Goal: Check status: Check status

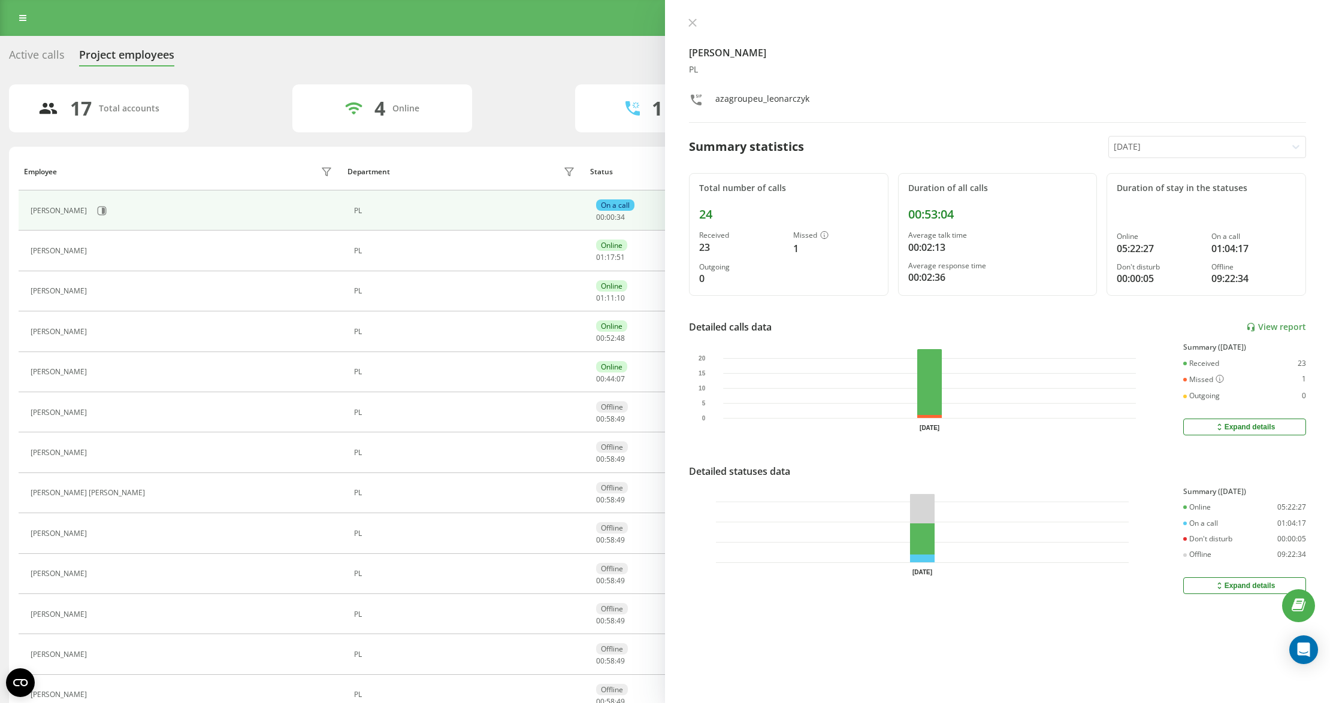
drag, startPoint x: 688, startPoint y: 13, endPoint x: 690, endPoint y: 24, distance: 11.6
click at [688, 13] on div "[PERSON_NAME] PL azagroupeu_leonarczyk Summary statistics [DATE] Total number o…" at bounding box center [997, 351] width 665 height 703
click at [690, 24] on icon at bounding box center [692, 23] width 8 height 8
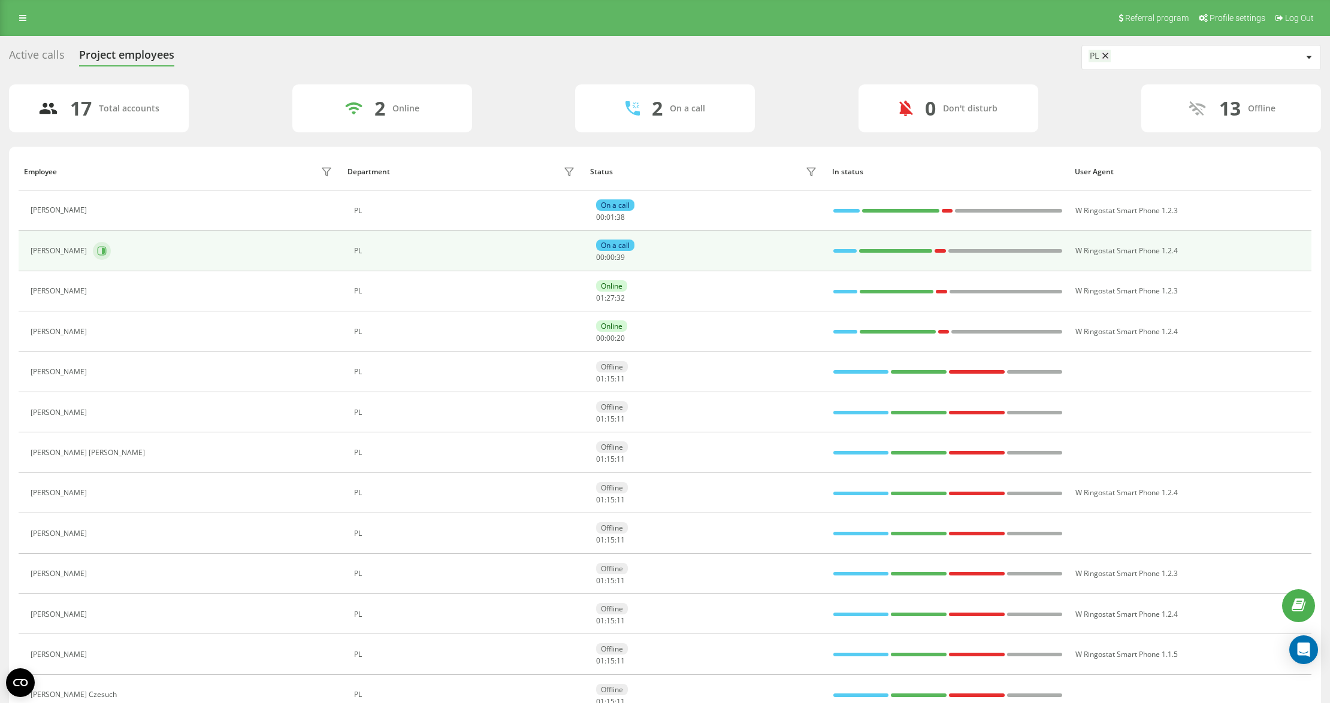
click at [102, 252] on icon at bounding box center [102, 251] width 10 height 10
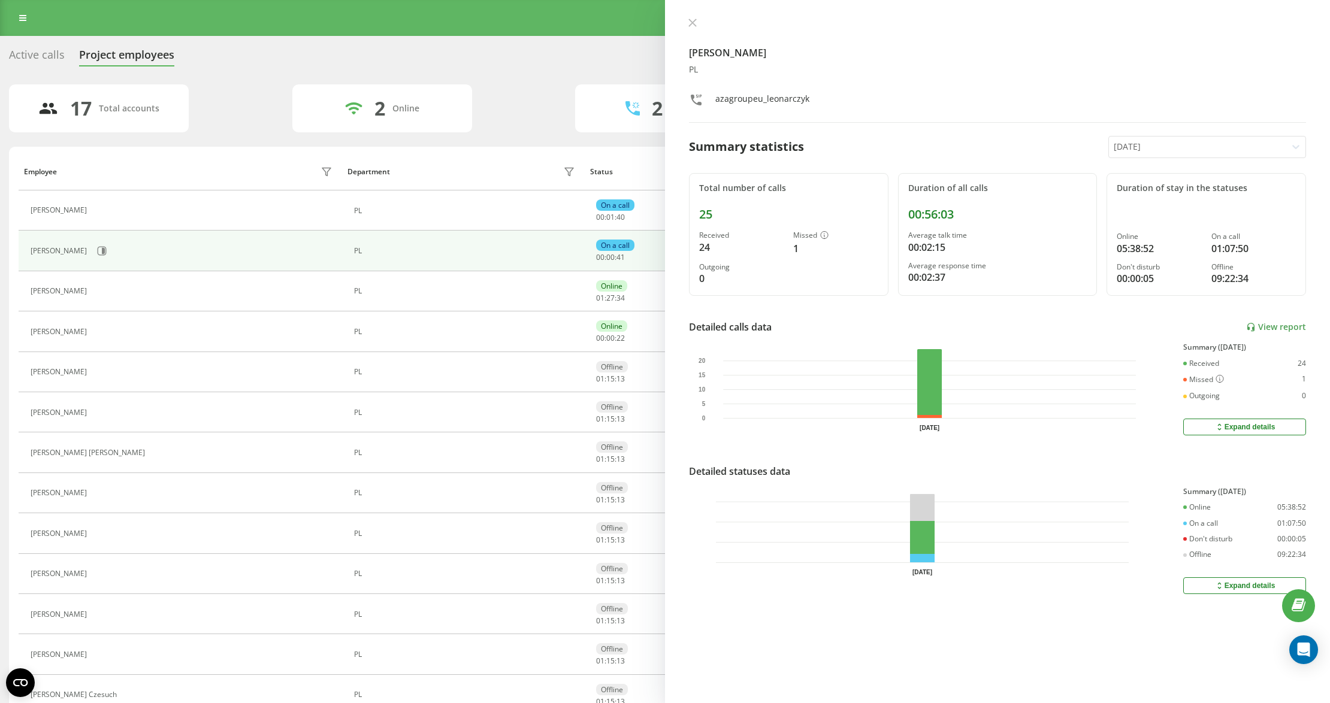
drag, startPoint x: 686, startPoint y: 19, endPoint x: 674, endPoint y: 23, distance: 12.5
click at [687, 20] on button at bounding box center [693, 23] width 16 height 11
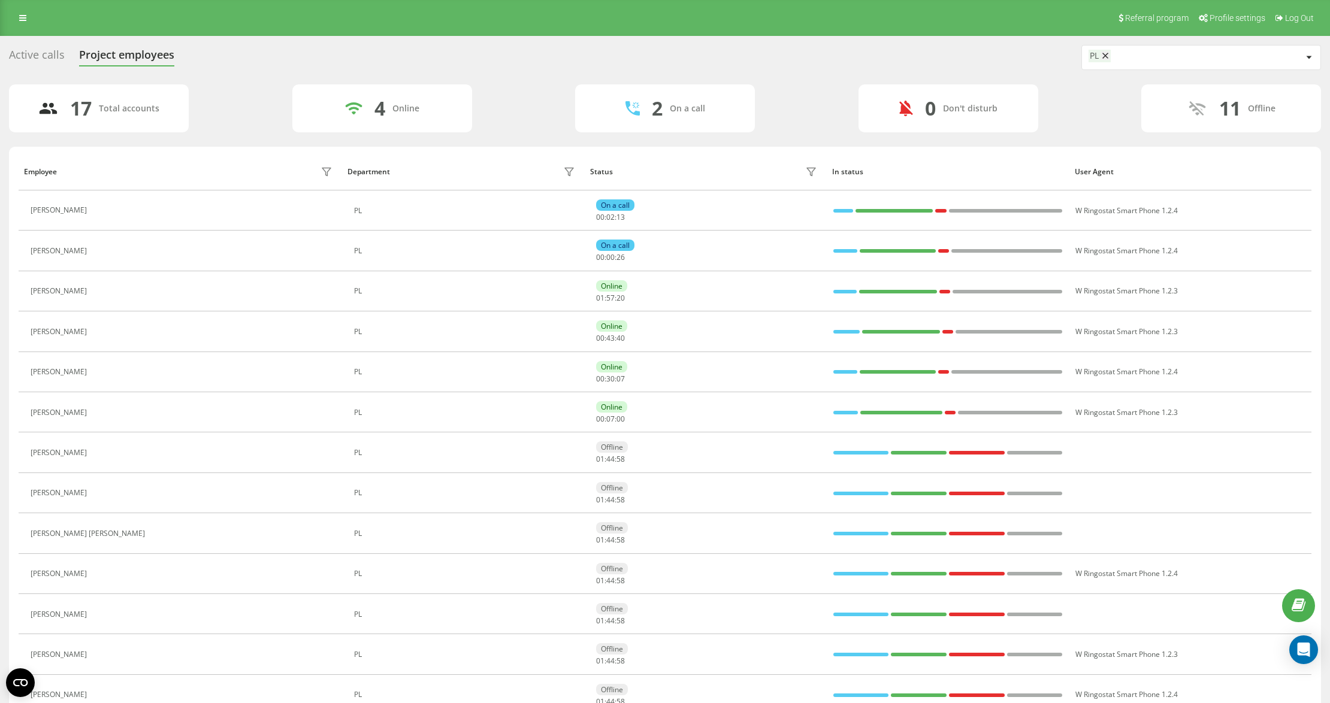
click at [105, 256] on icon at bounding box center [100, 251] width 9 height 9
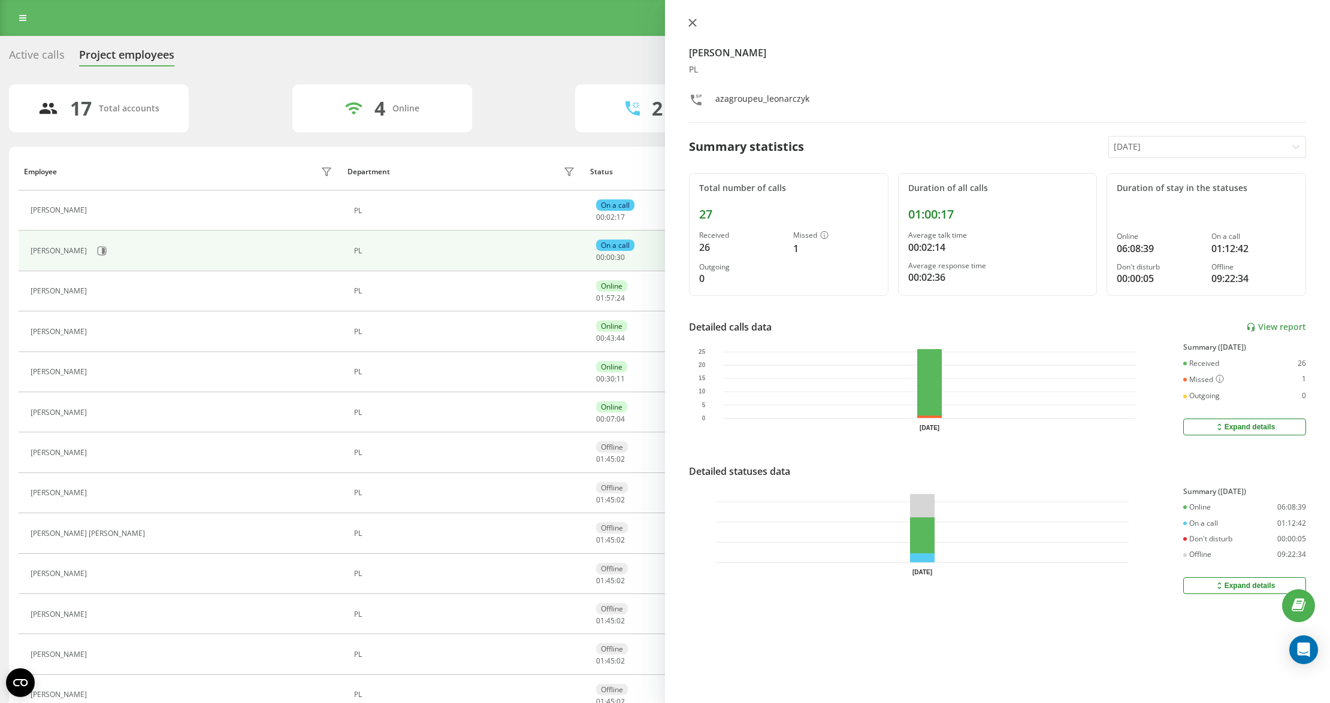
click at [688, 22] on icon at bounding box center [692, 23] width 8 height 8
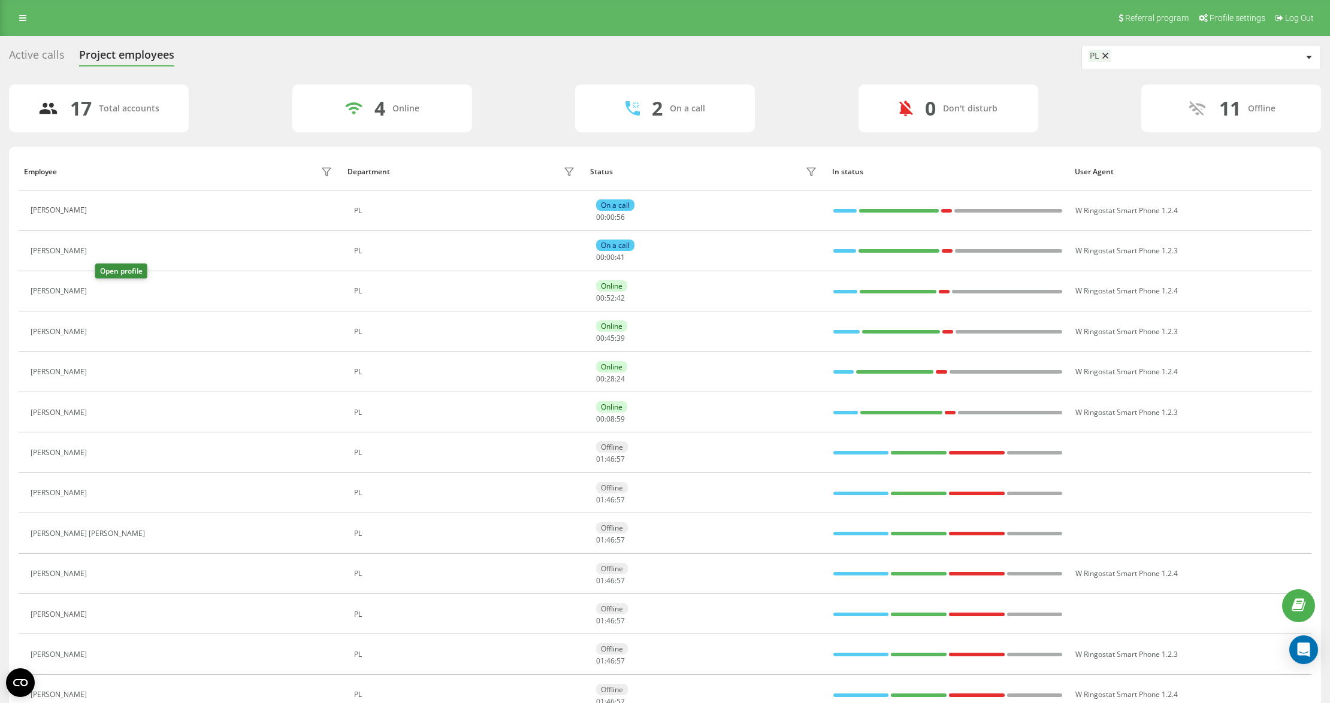
drag, startPoint x: 104, startPoint y: 293, endPoint x: 114, endPoint y: 300, distance: 12.1
click at [103, 292] on icon at bounding box center [101, 291] width 3 height 6
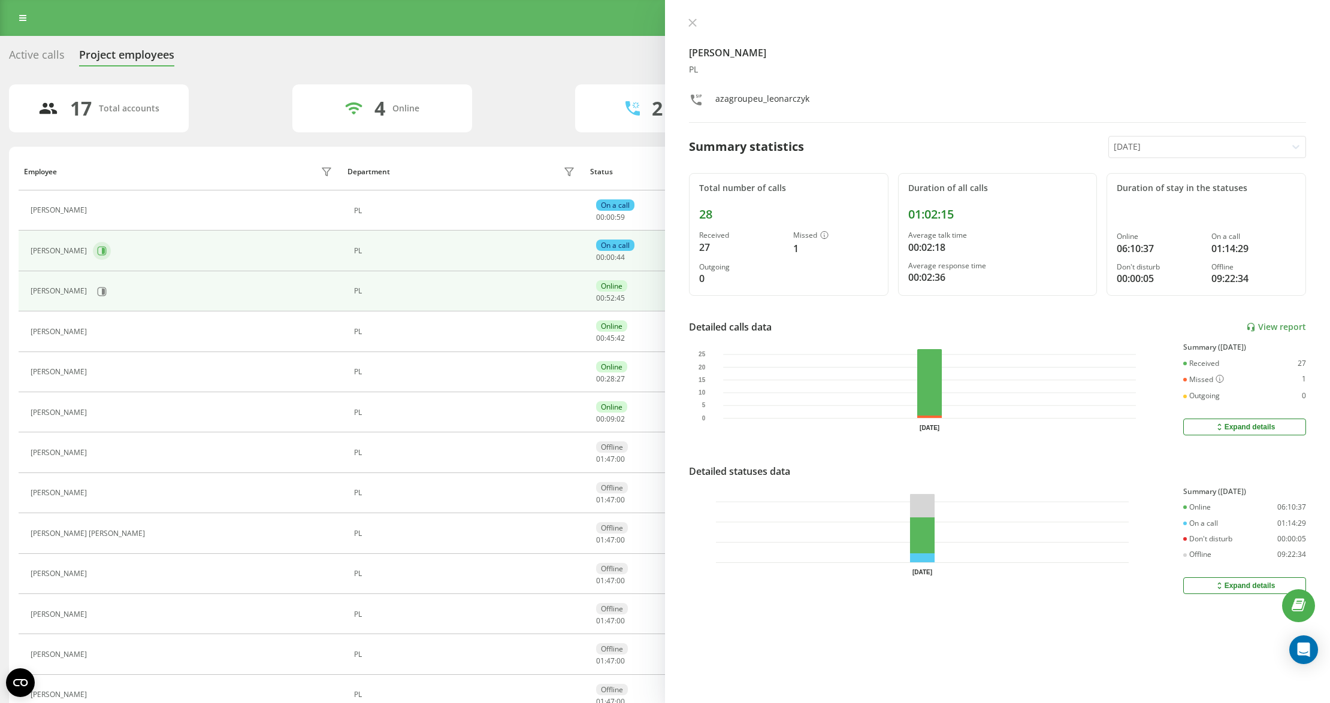
click at [107, 249] on icon at bounding box center [102, 251] width 10 height 10
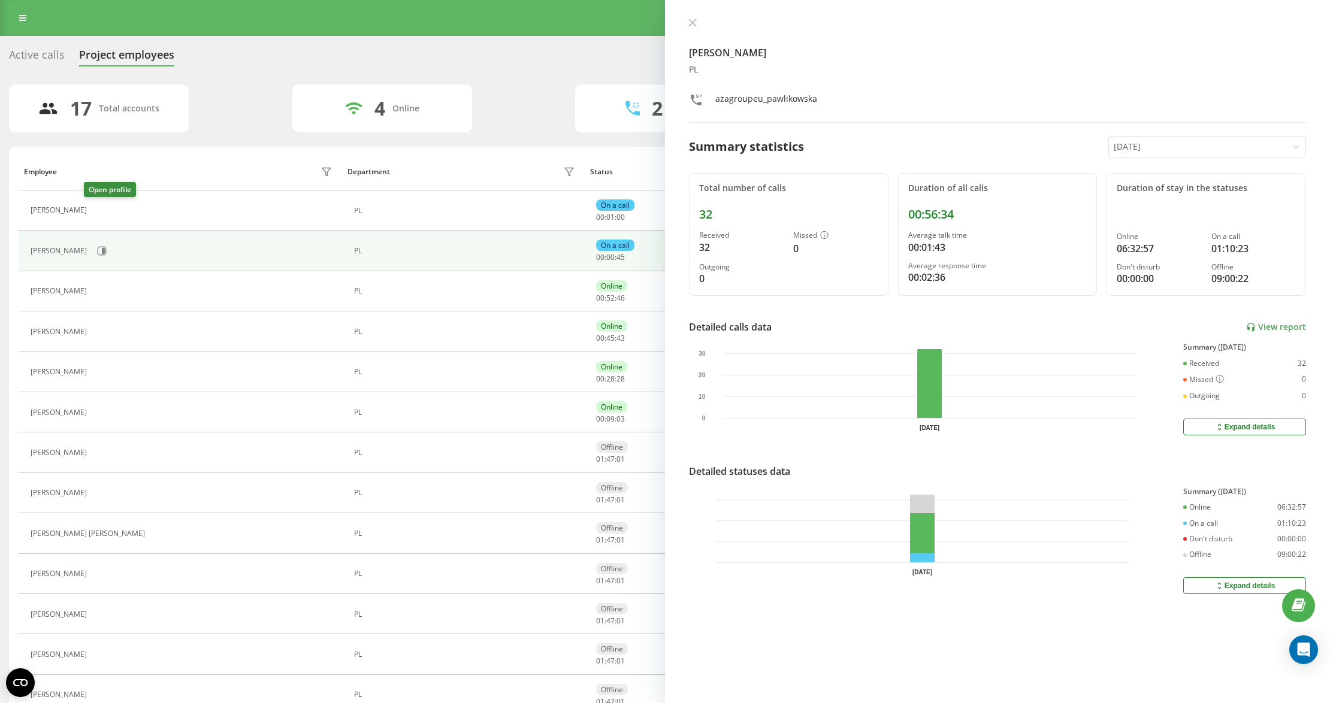
click at [93, 207] on button at bounding box center [100, 212] width 14 height 17
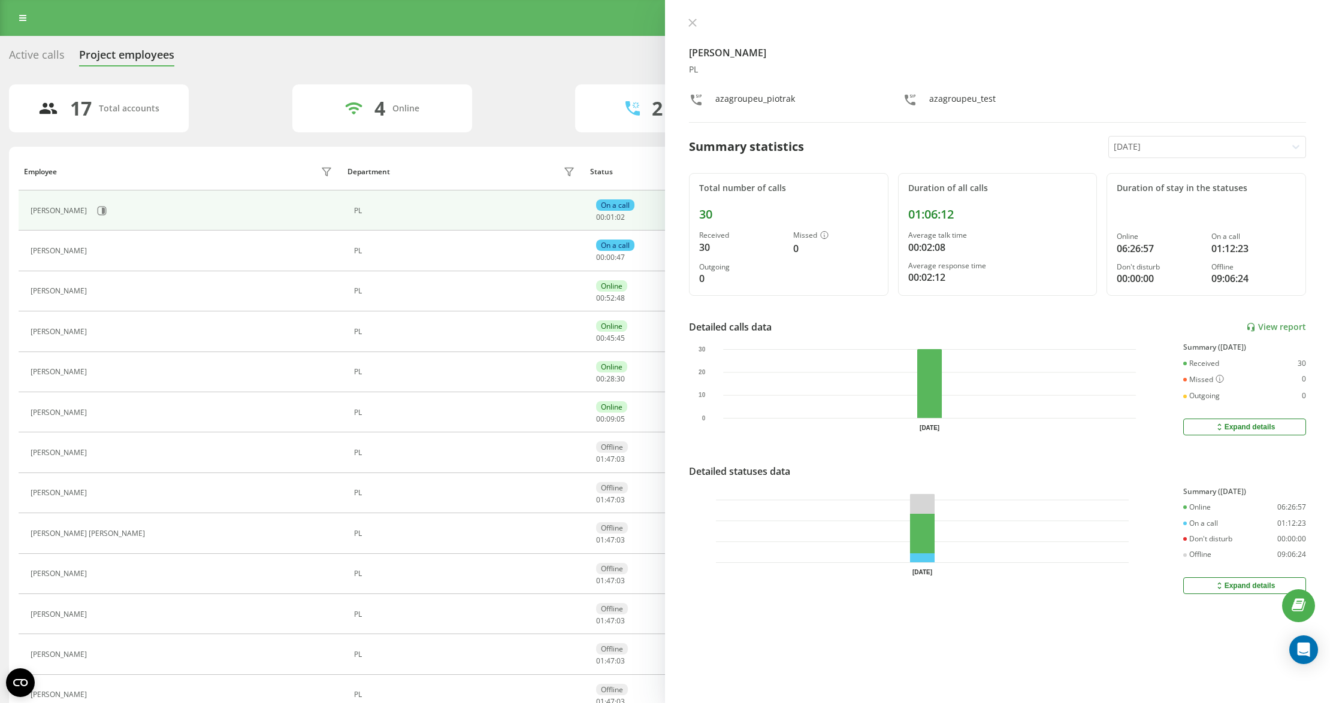
click at [95, 334] on button at bounding box center [100, 333] width 14 height 17
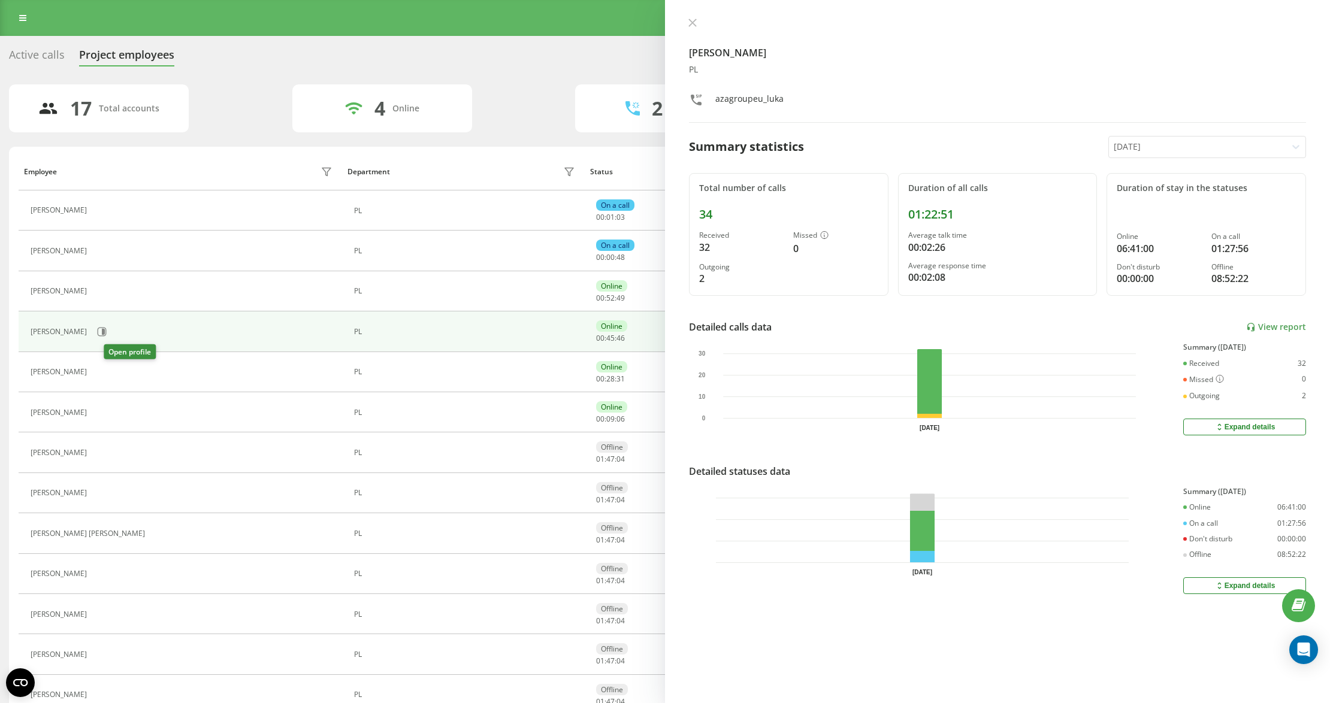
click at [103, 374] on icon at bounding box center [101, 372] width 3 height 6
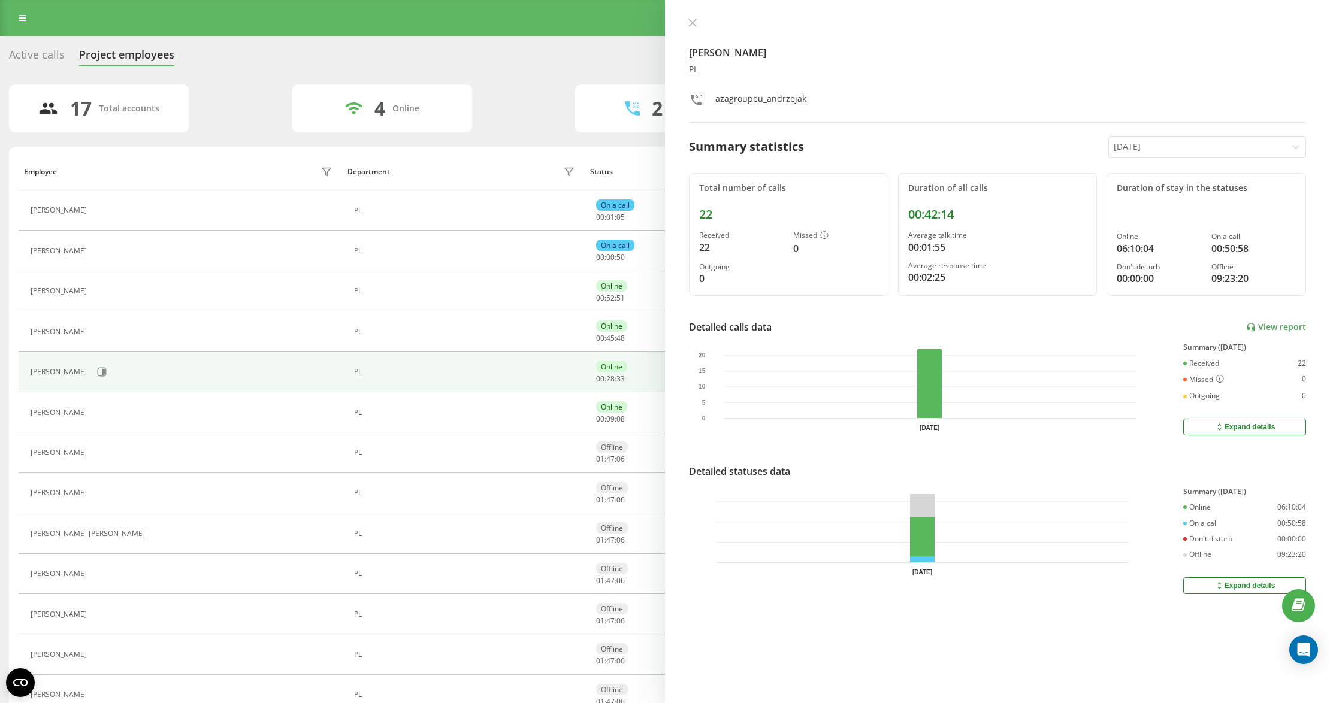
click at [694, 25] on icon at bounding box center [692, 23] width 8 height 8
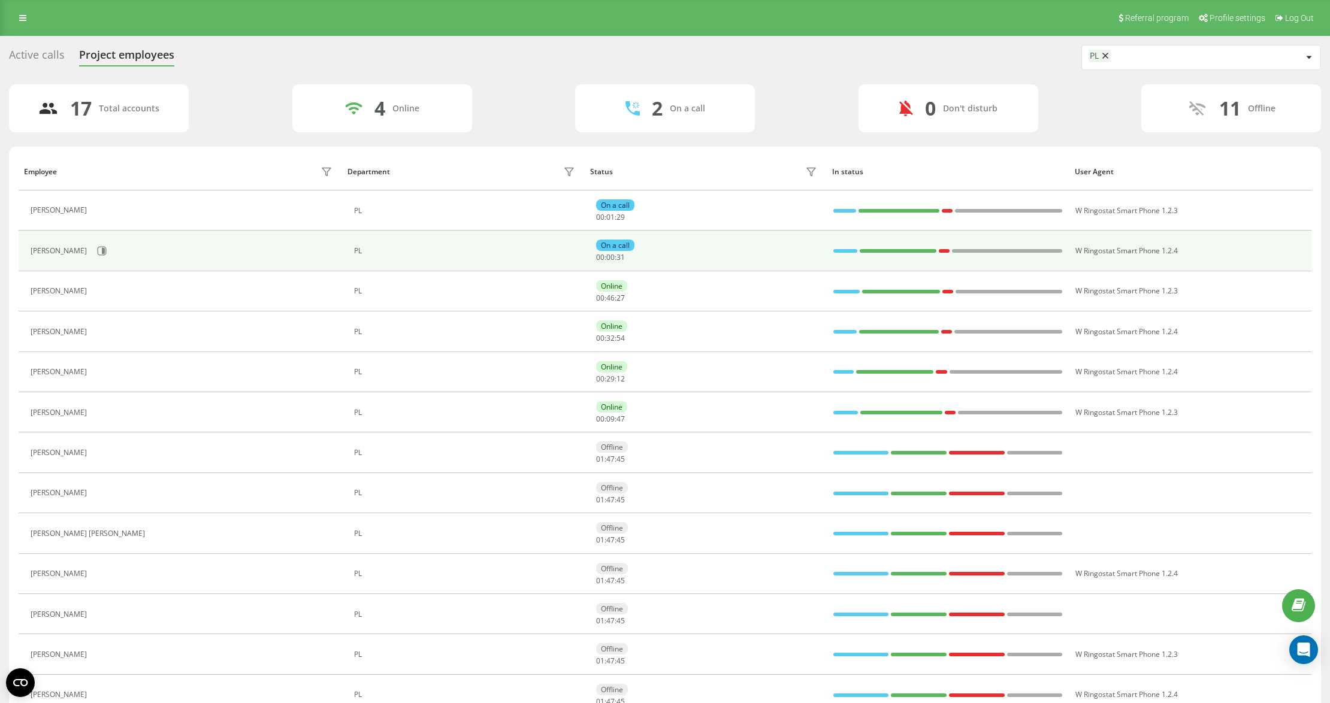
click at [104, 261] on div "[PERSON_NAME]" at bounding box center [183, 251] width 305 height 20
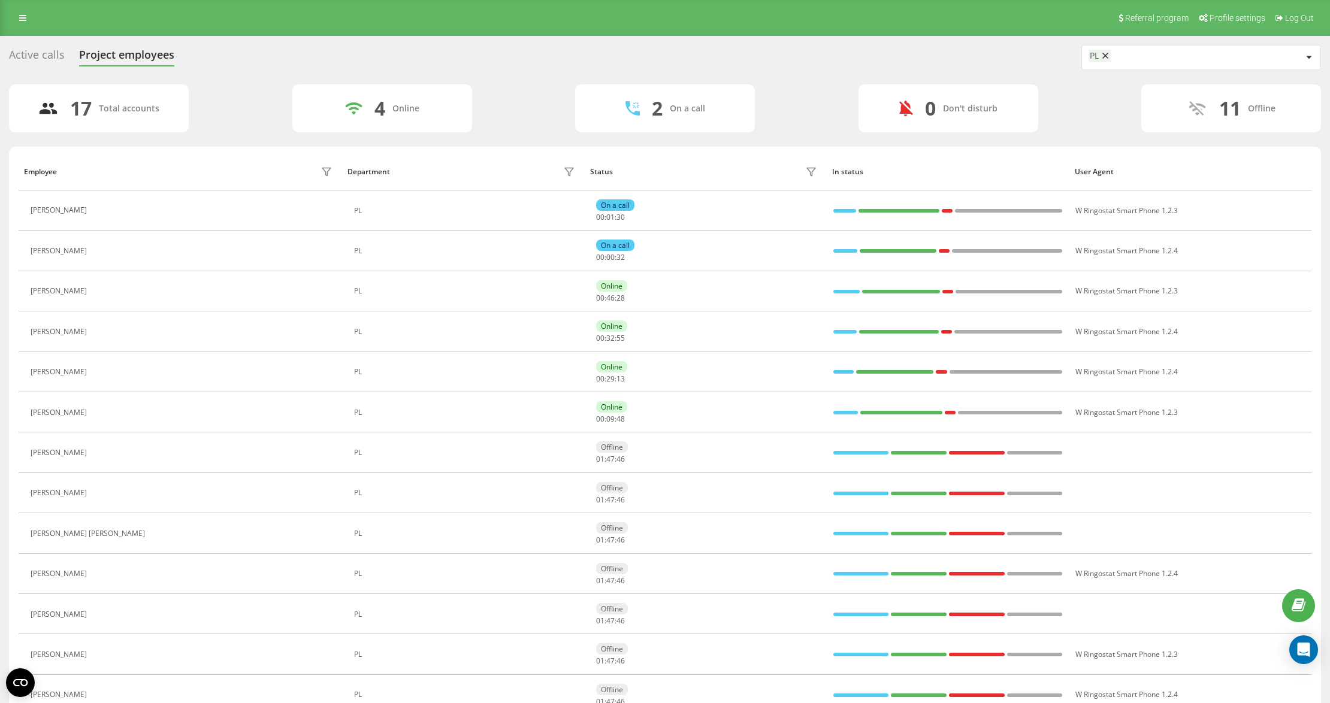
click at [104, 257] on button at bounding box center [100, 252] width 14 height 17
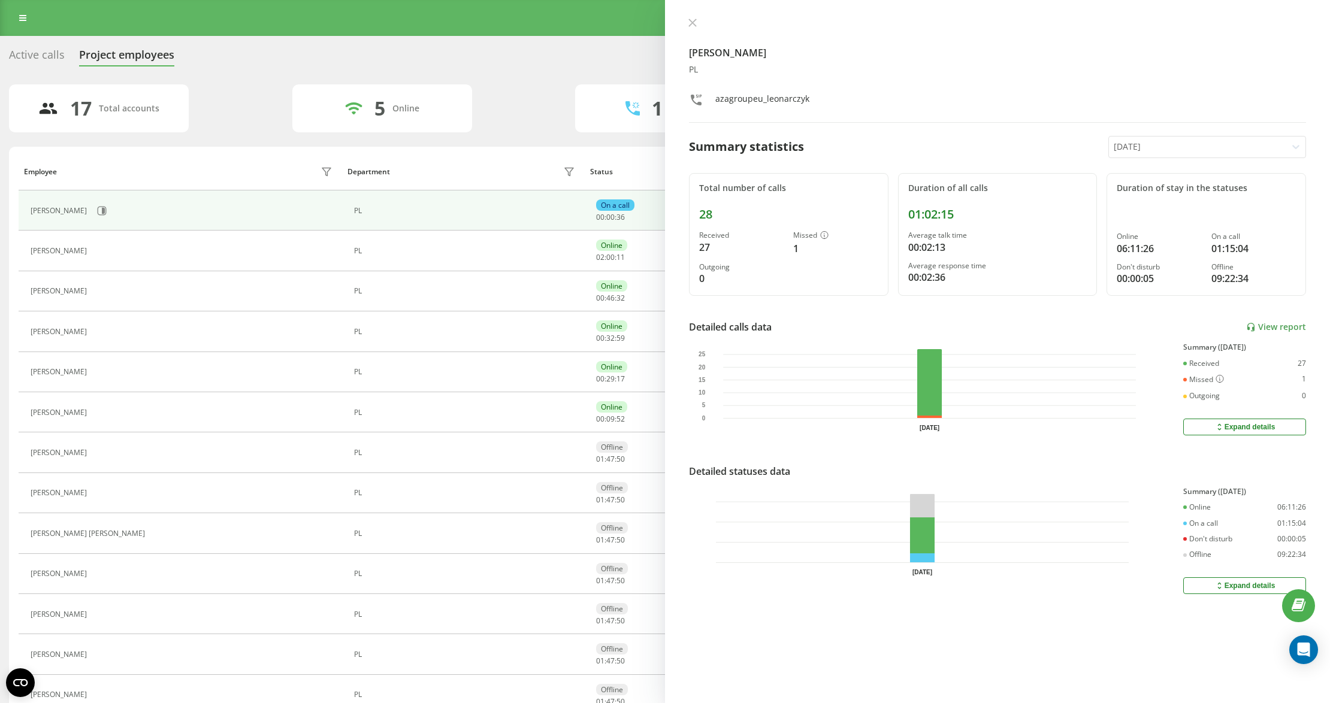
click at [687, 25] on button at bounding box center [693, 23] width 16 height 11
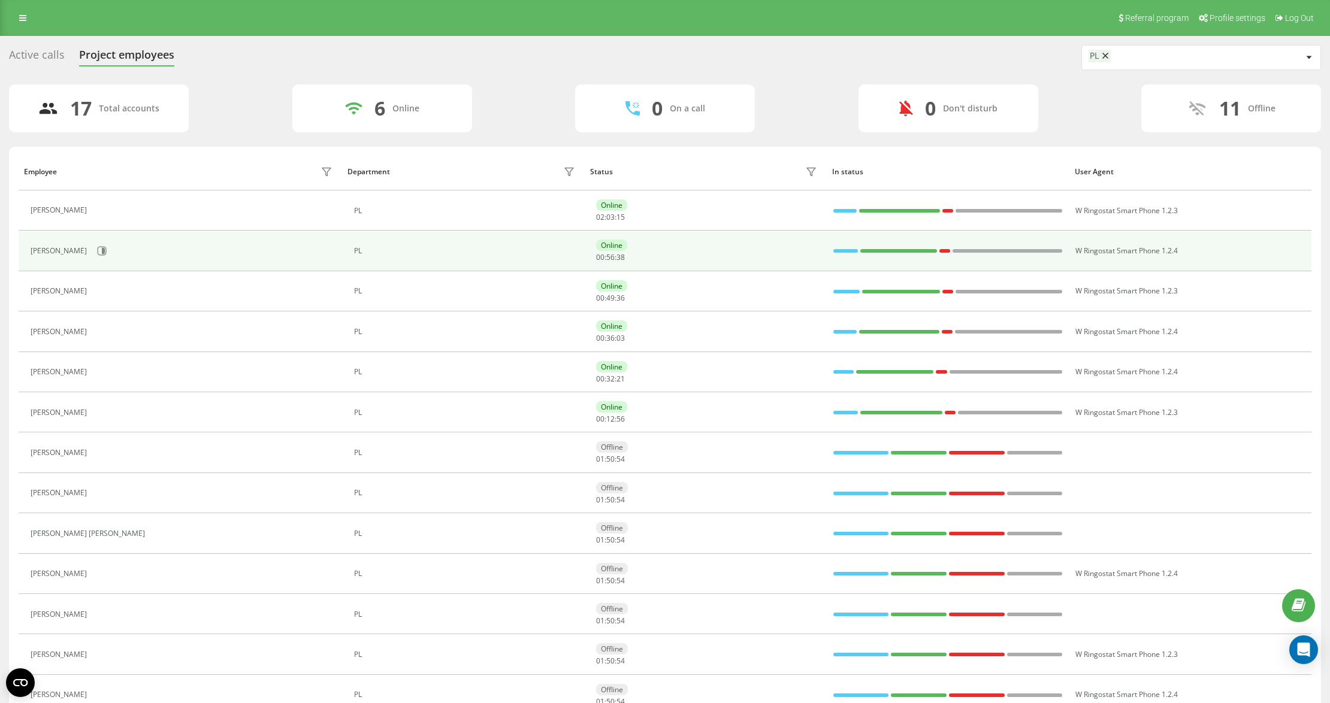
click at [93, 258] on div "[PERSON_NAME]" at bounding box center [183, 251] width 305 height 20
click at [113, 248] on div "[PERSON_NAME]" at bounding box center [183, 251] width 305 height 20
click at [111, 245] on div "[PERSON_NAME]" at bounding box center [183, 251] width 305 height 20
click at [108, 250] on button at bounding box center [102, 251] width 18 height 18
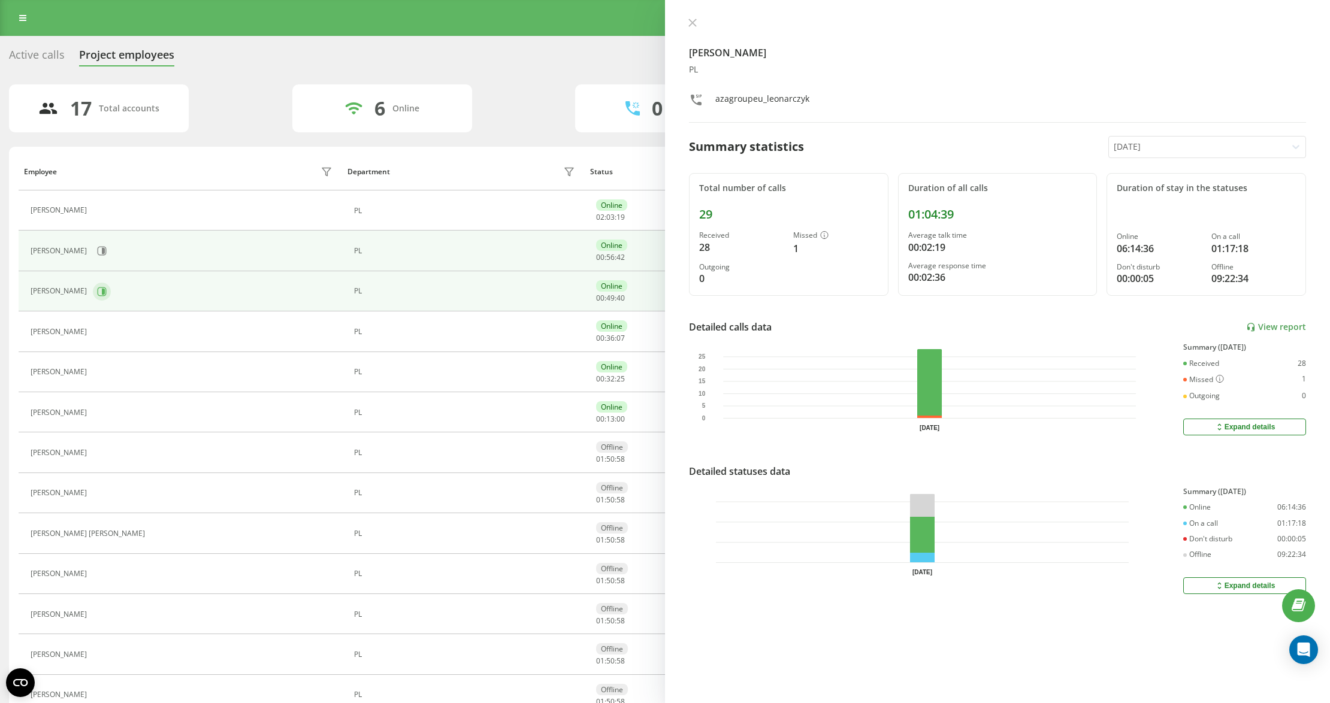
click at [93, 285] on button at bounding box center [102, 292] width 18 height 18
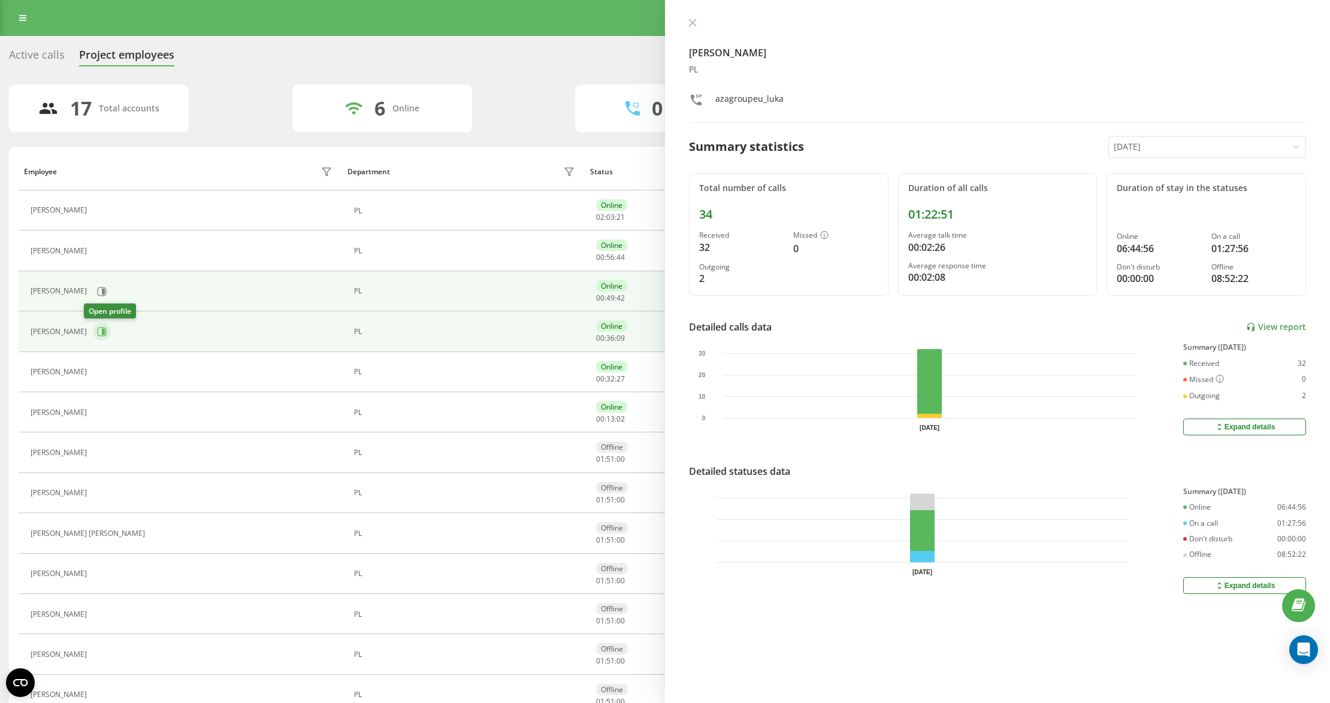
click at [97, 333] on icon at bounding box center [102, 332] width 10 height 10
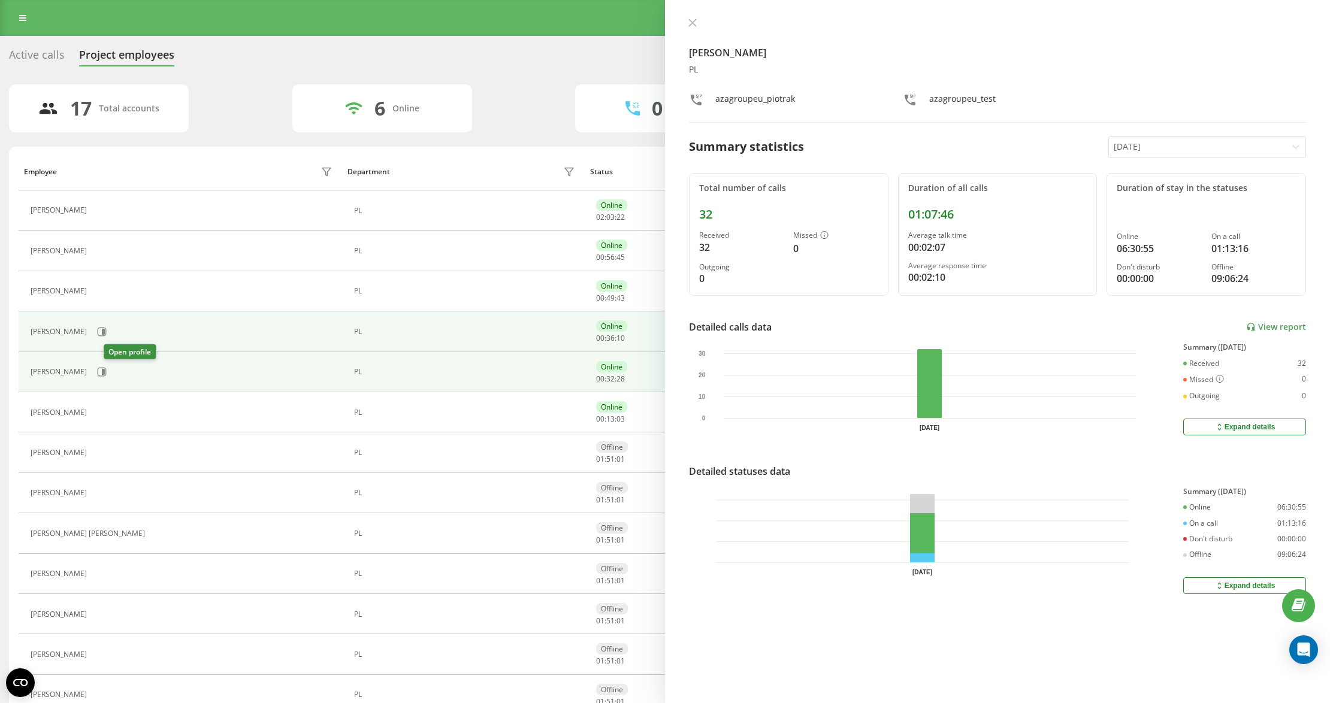
click at [111, 376] on button at bounding box center [102, 372] width 18 height 18
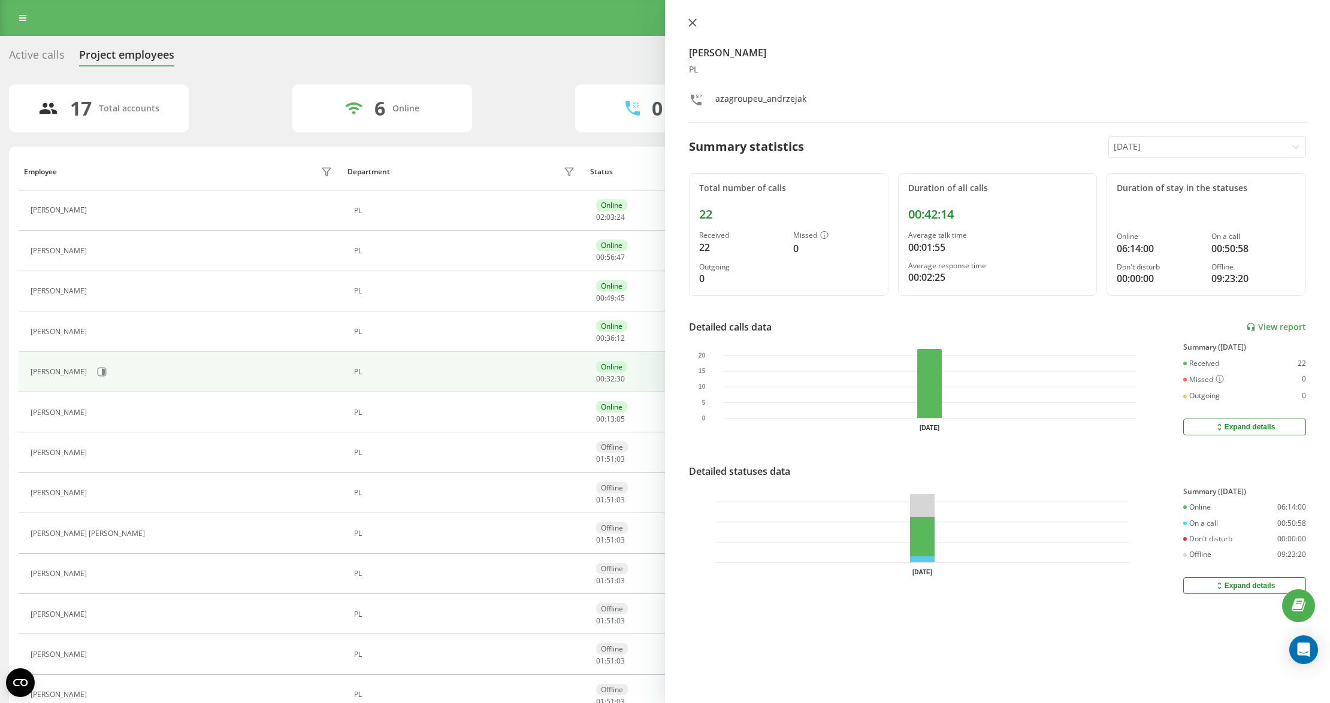
click at [697, 22] on button at bounding box center [693, 23] width 16 height 11
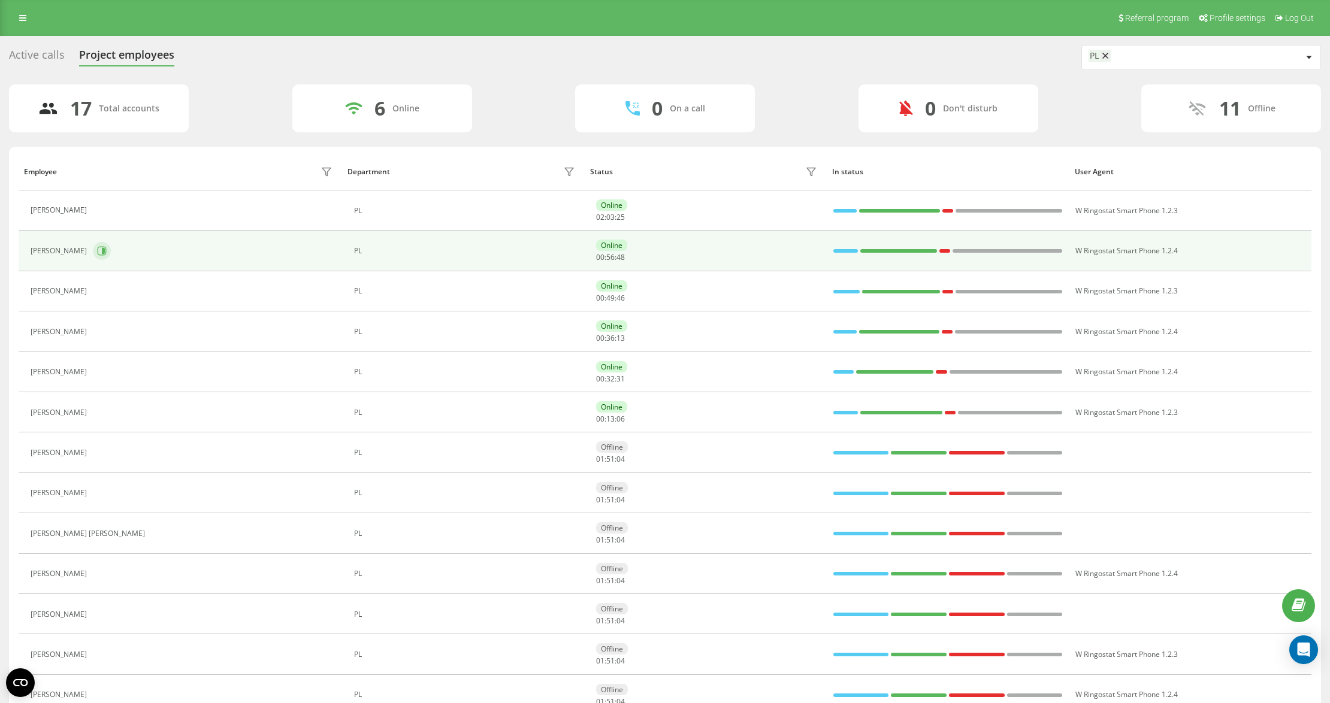
click at [97, 244] on div "[PERSON_NAME]" at bounding box center [183, 251] width 305 height 20
click at [102, 250] on icon at bounding box center [102, 251] width 10 height 10
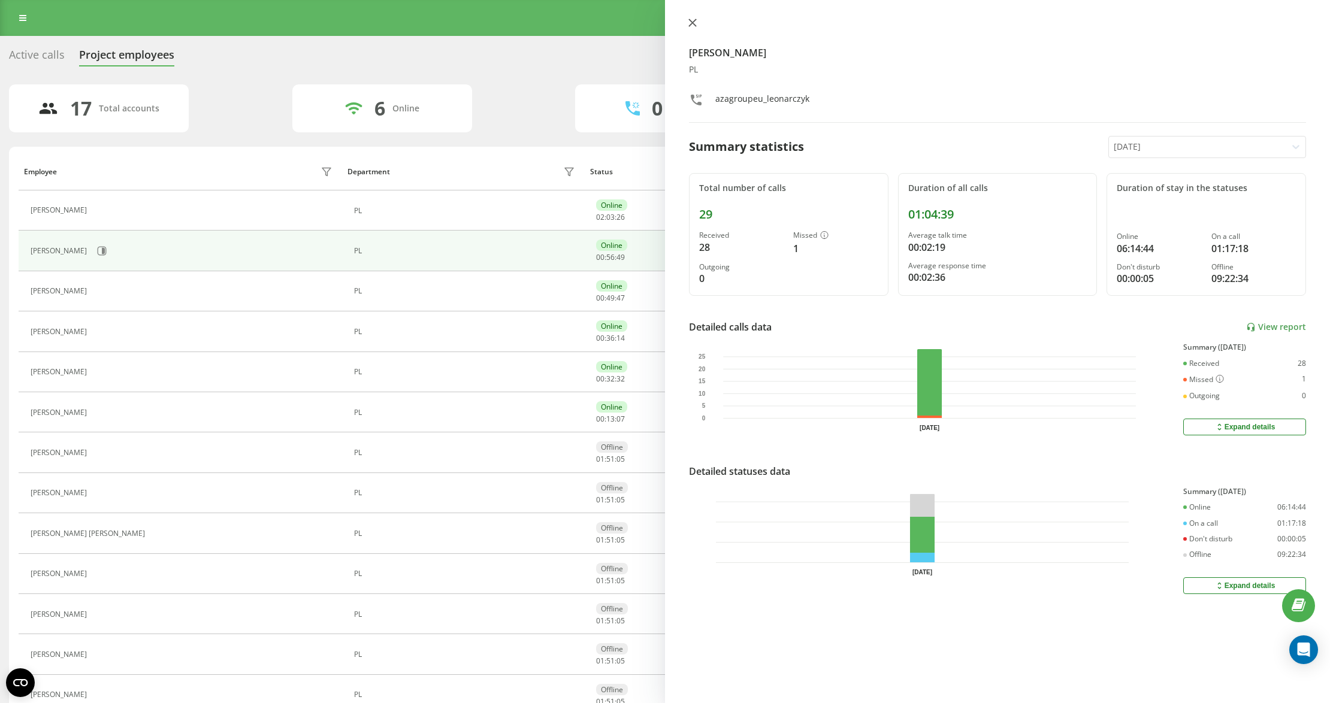
click at [691, 22] on icon at bounding box center [692, 22] width 7 height 7
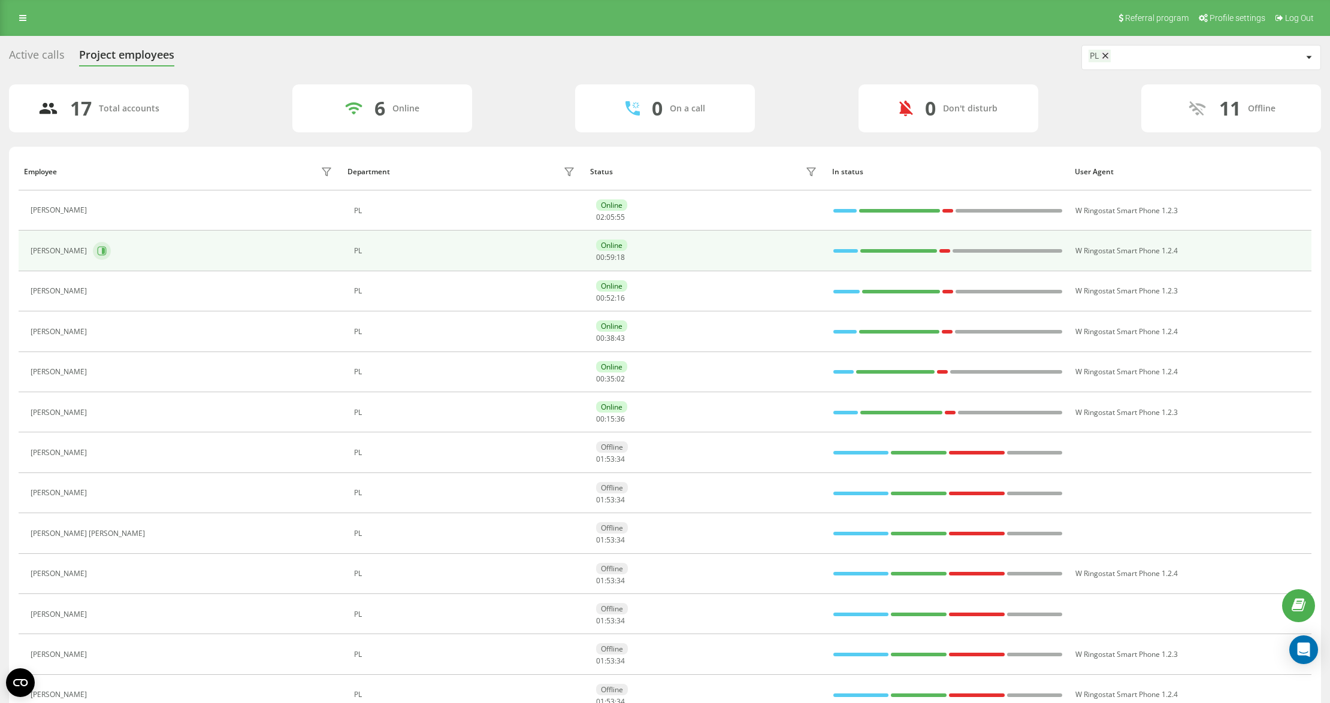
click at [108, 250] on button at bounding box center [102, 251] width 18 height 18
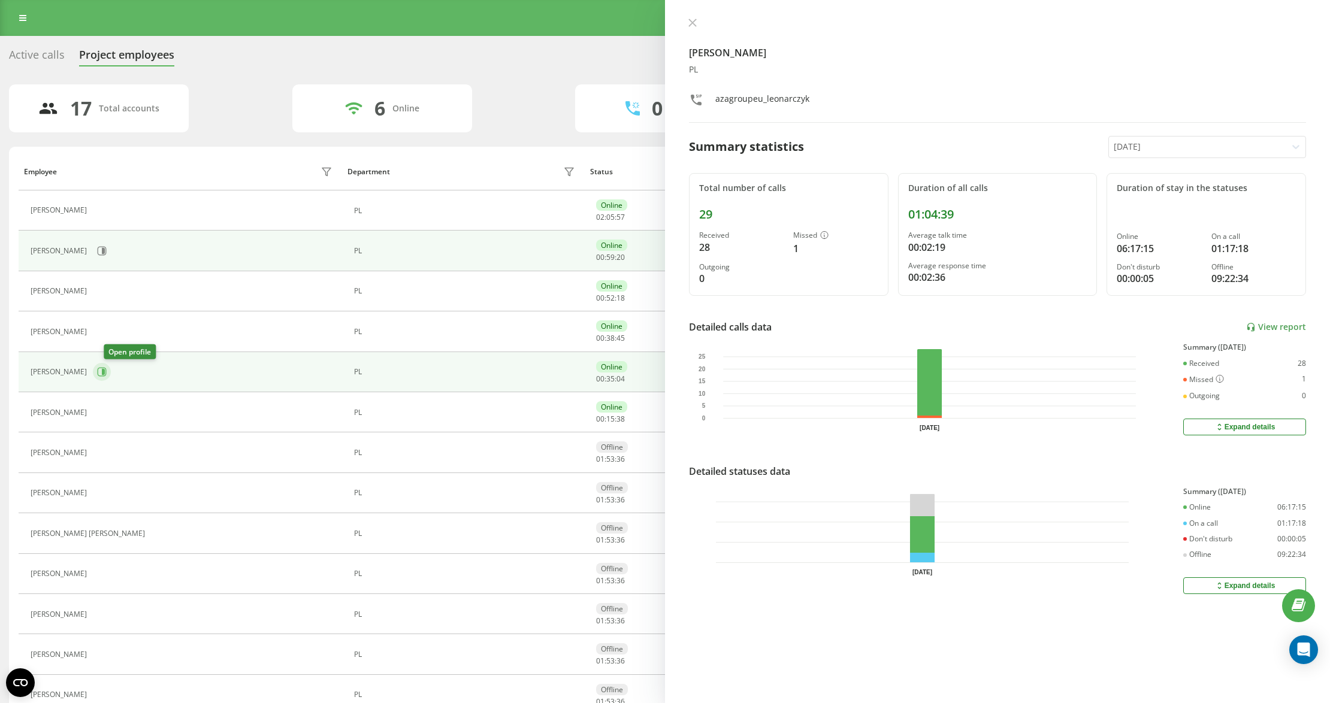
click at [107, 377] on icon at bounding box center [102, 372] width 9 height 9
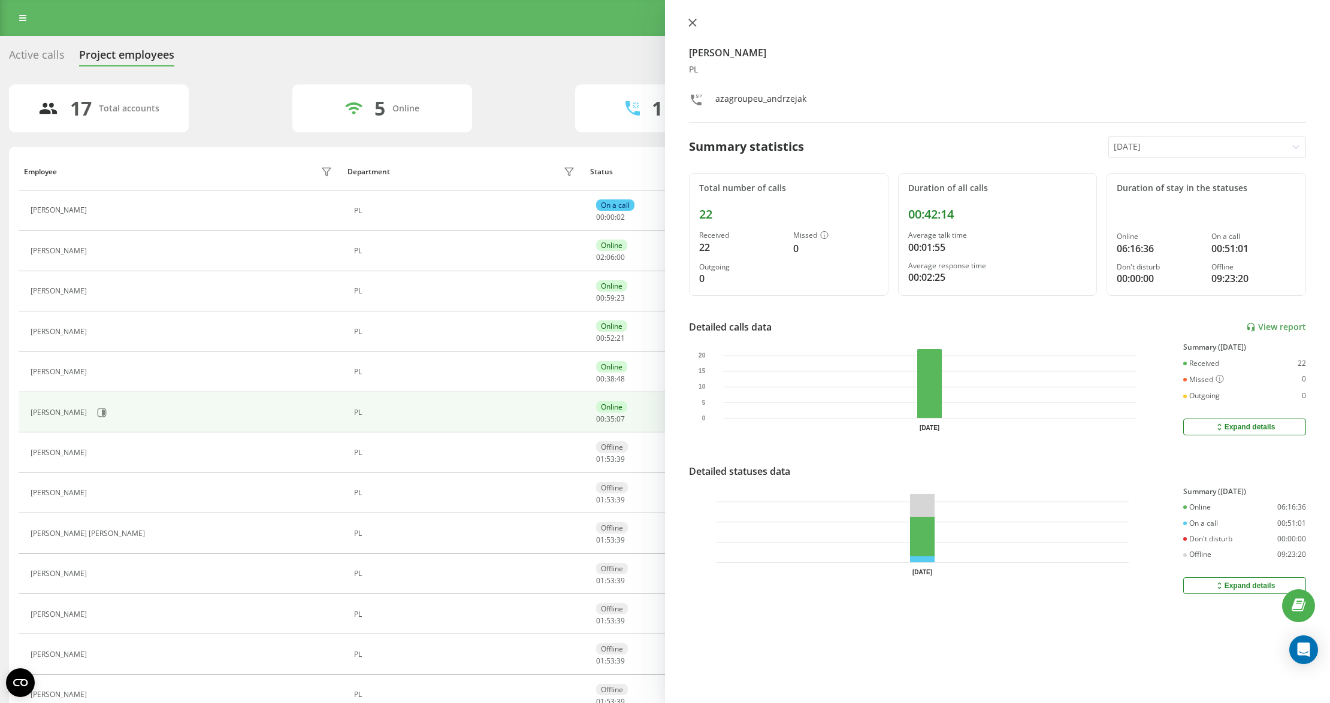
click at [698, 24] on button at bounding box center [693, 23] width 16 height 11
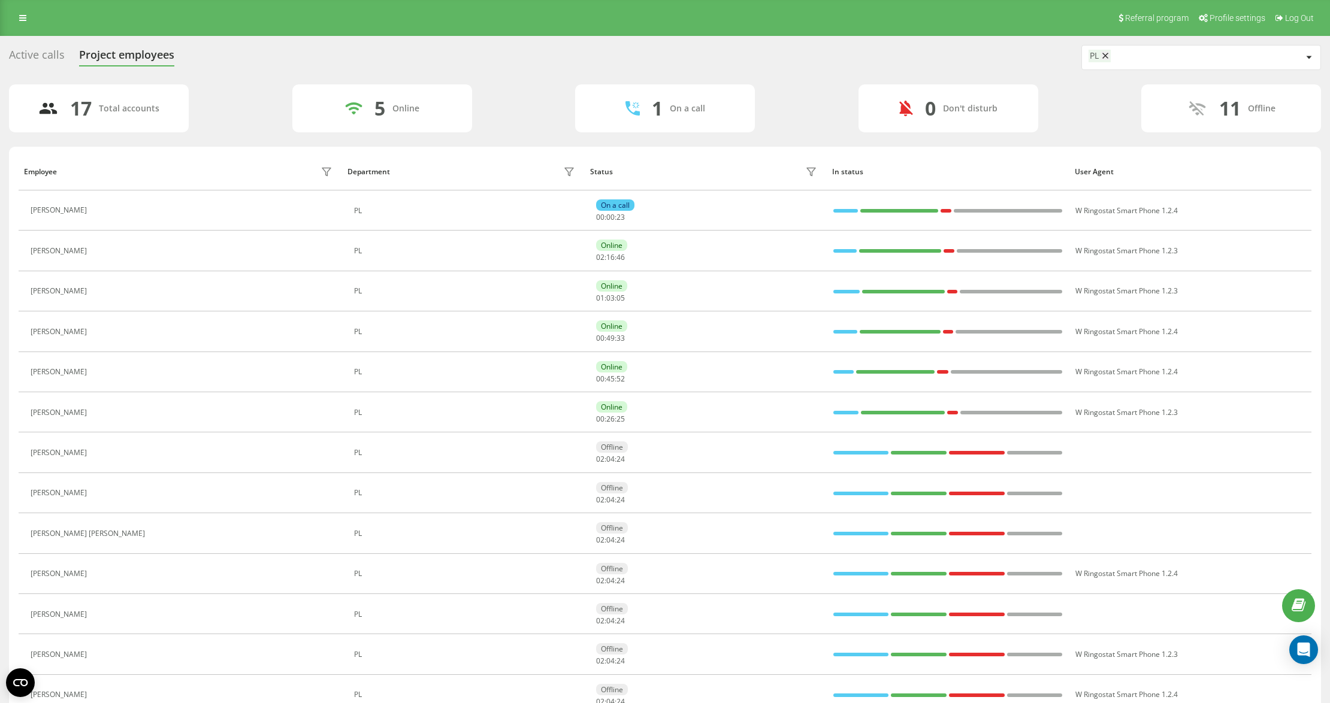
click at [103, 211] on icon at bounding box center [101, 211] width 3 height 6
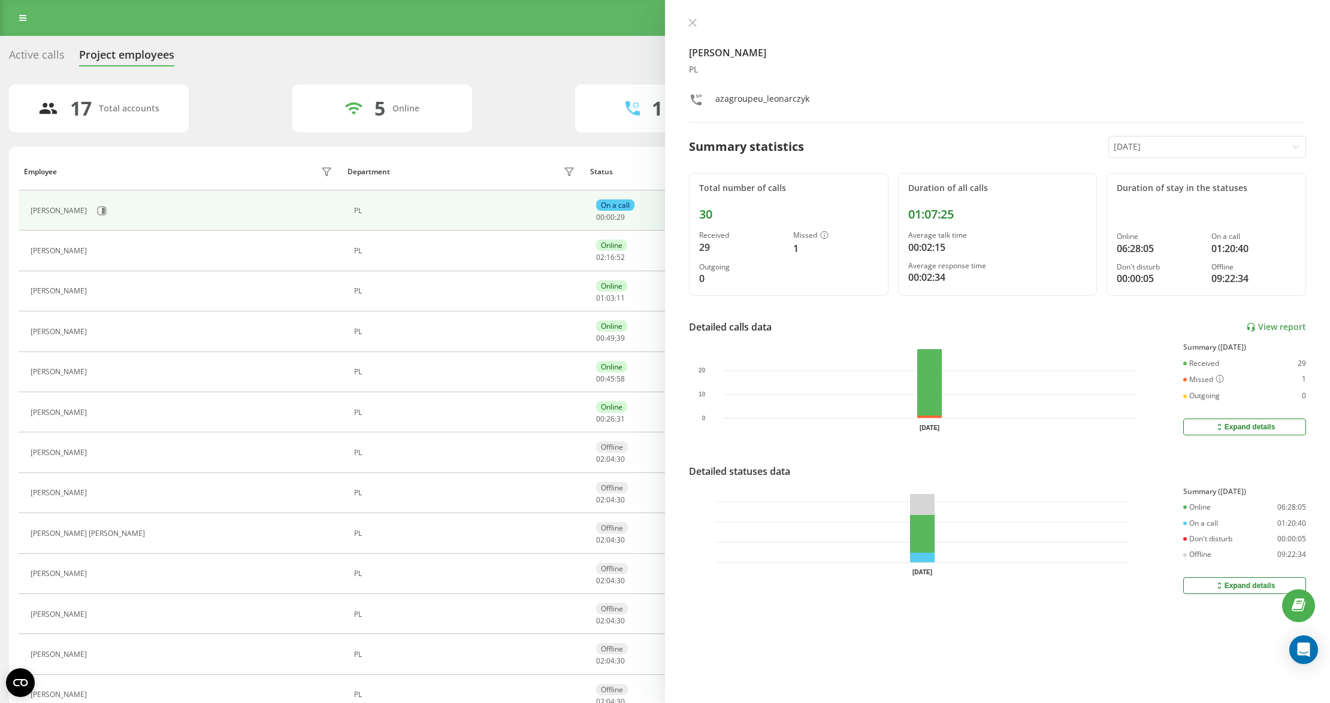
click at [691, 20] on icon at bounding box center [692, 22] width 7 height 7
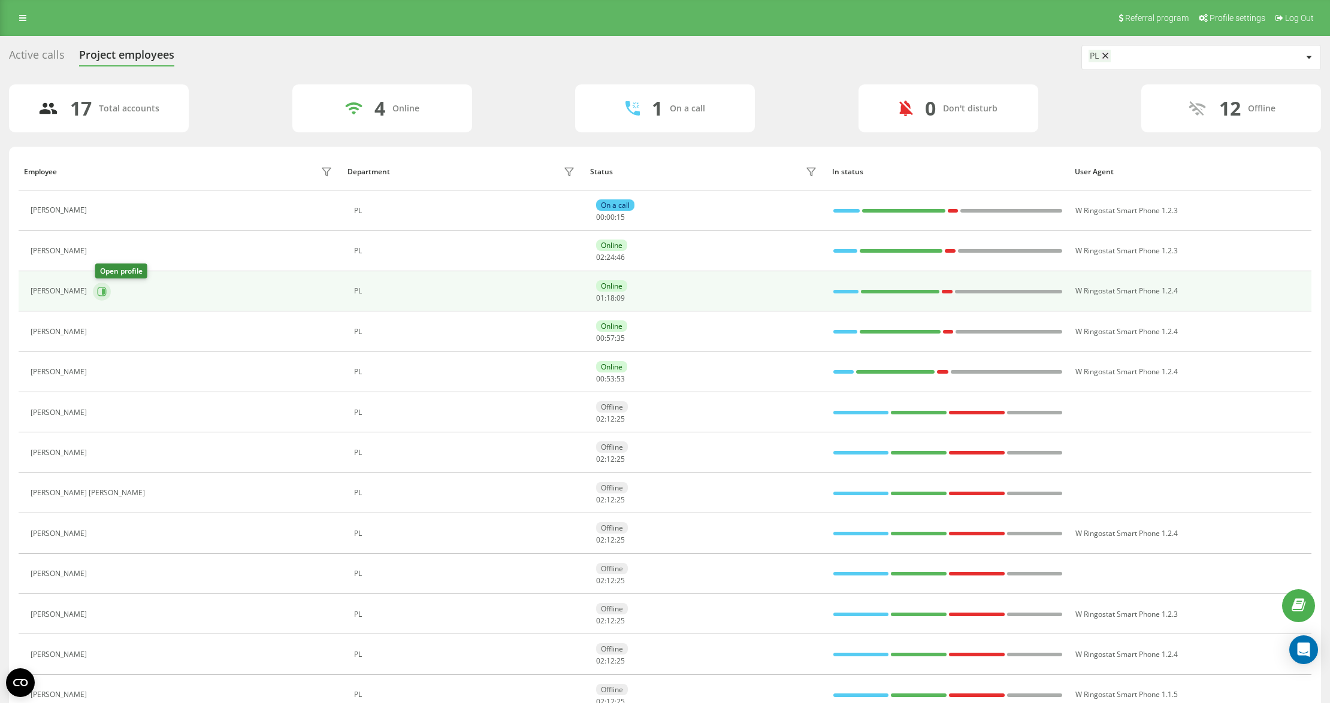
click at [104, 291] on icon at bounding box center [103, 291] width 3 height 6
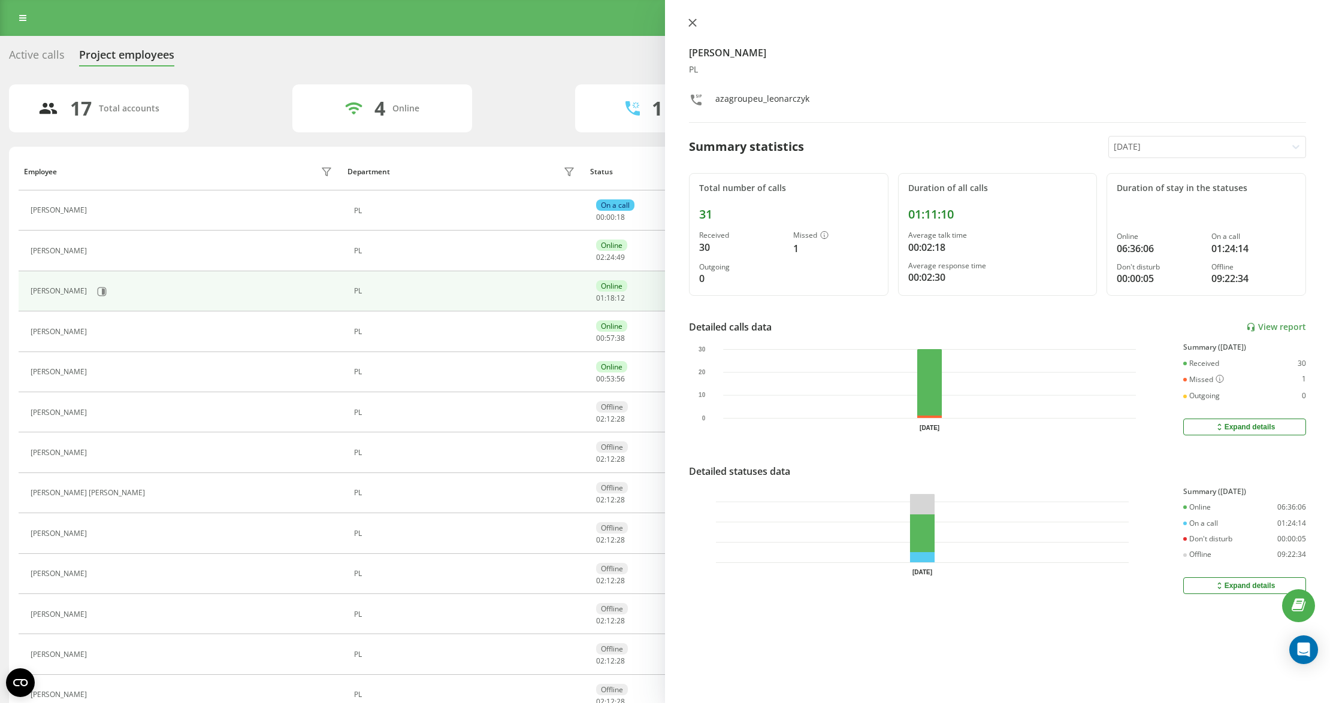
click at [694, 19] on icon at bounding box center [692, 23] width 8 height 8
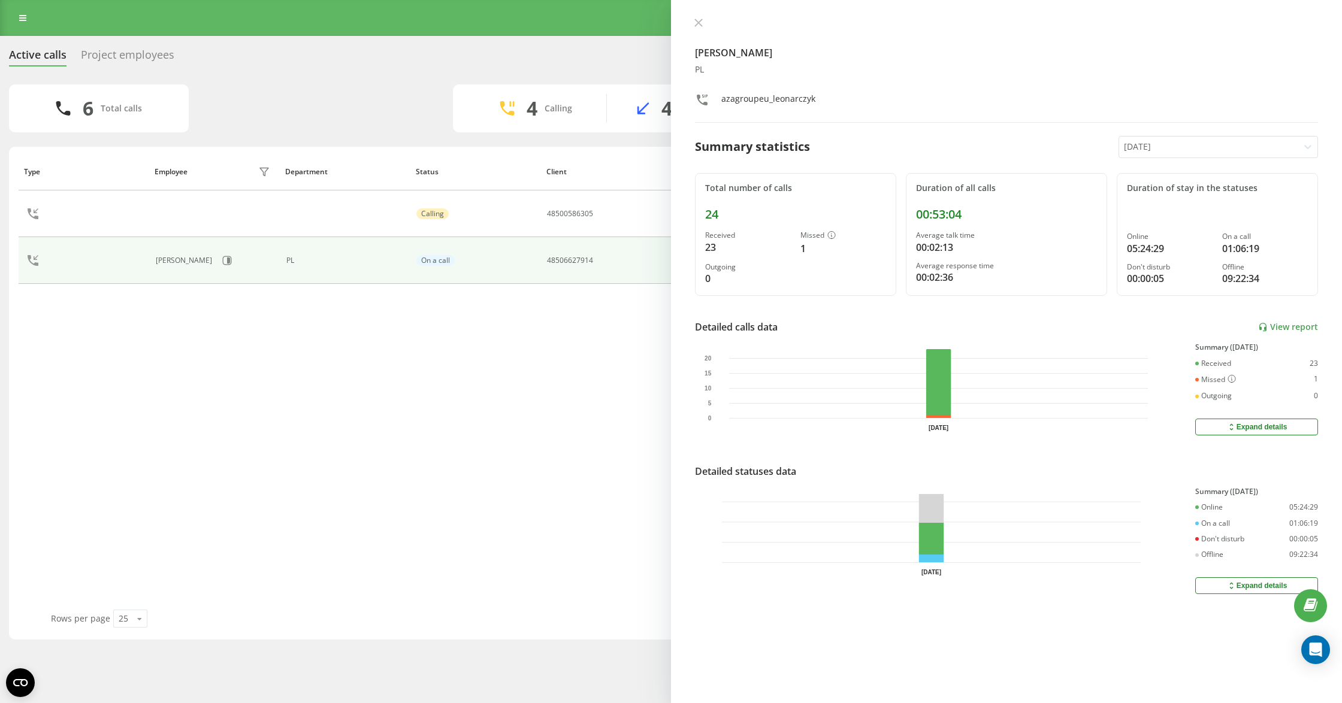
click at [687, 17] on div "Kamil Leonarczyk PL azagroupeu_leonarczyk Summary statistics Today Total number…" at bounding box center [1006, 351] width 671 height 703
click at [696, 19] on icon at bounding box center [698, 23] width 8 height 8
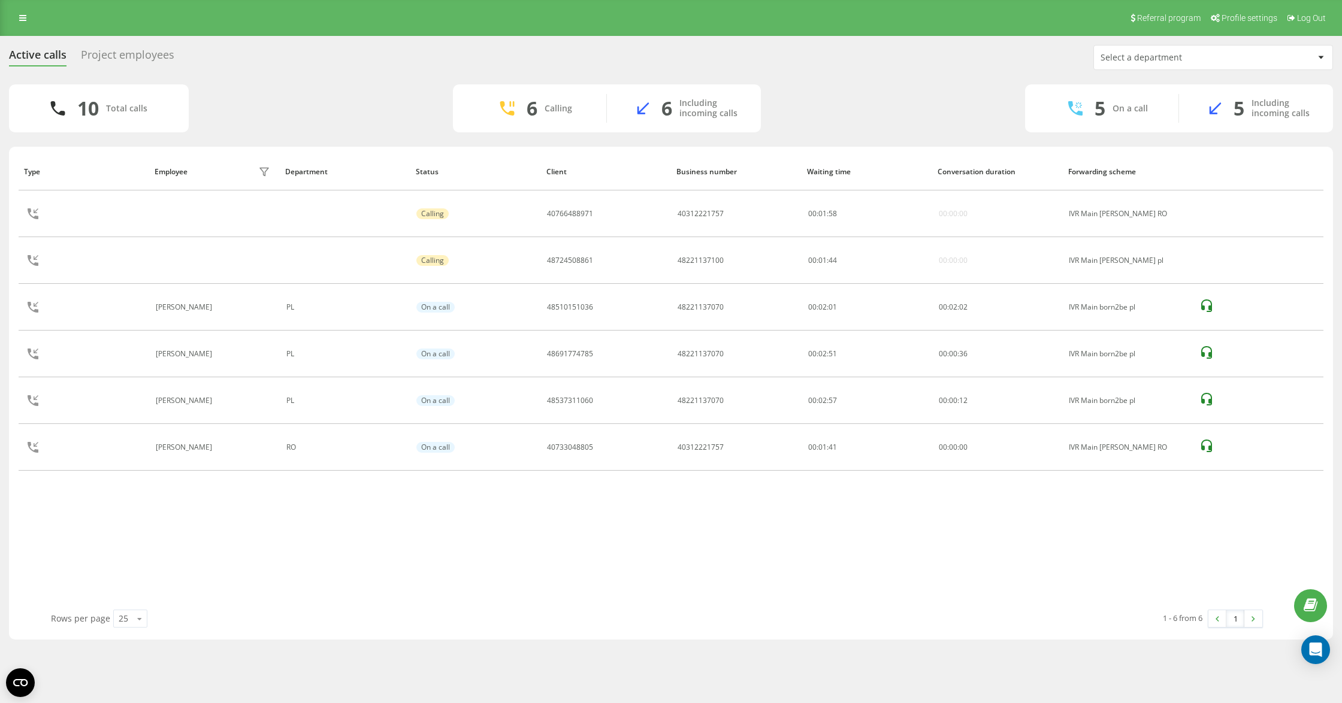
click at [829, 624] on div "1 - 6 from 6 1" at bounding box center [964, 619] width 615 height 35
